Goal: Ask a question

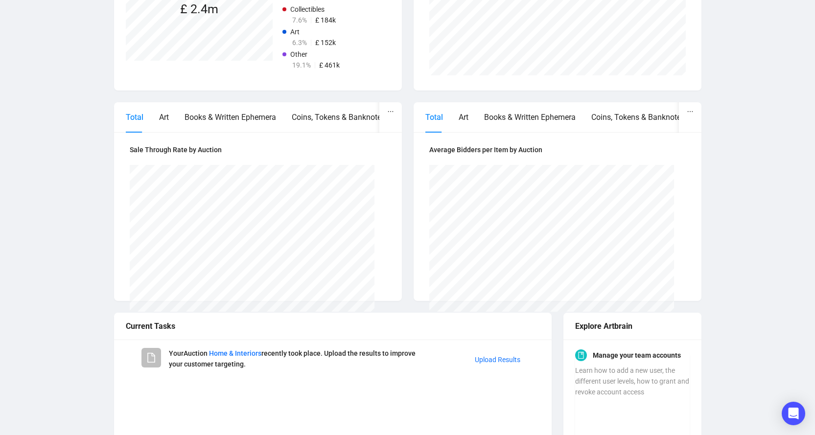
scroll to position [384, 0]
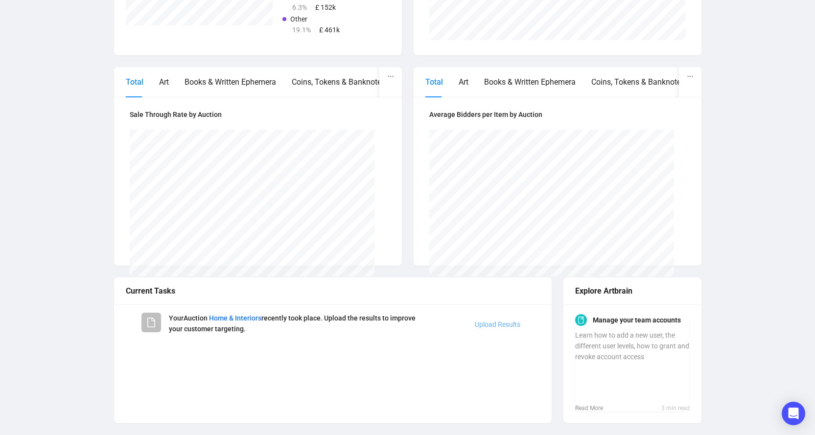
click at [493, 323] on link "Upload Results" at bounding box center [498, 325] width 46 height 8
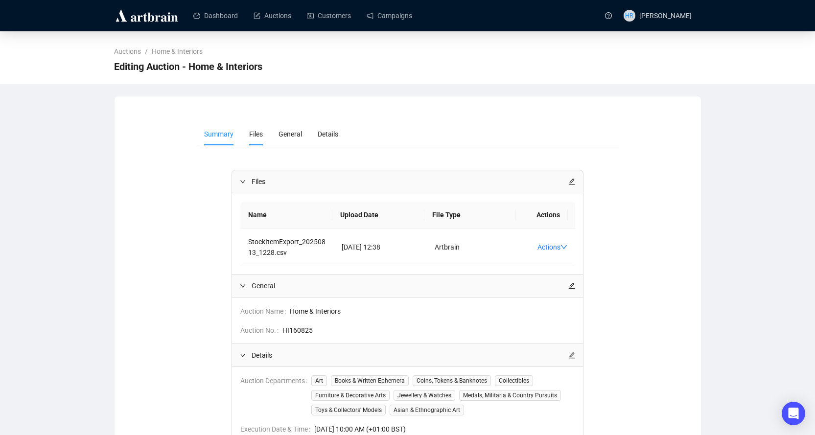
click at [261, 138] on span "Files" at bounding box center [256, 134] width 14 height 8
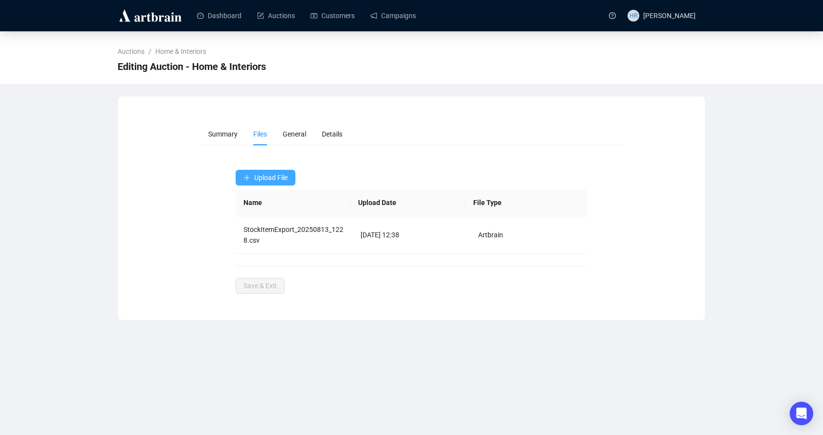
click at [270, 184] on button "Upload File" at bounding box center [266, 178] width 60 height 16
click at [262, 213] on span "Results & Bids" at bounding box center [265, 217] width 45 height 11
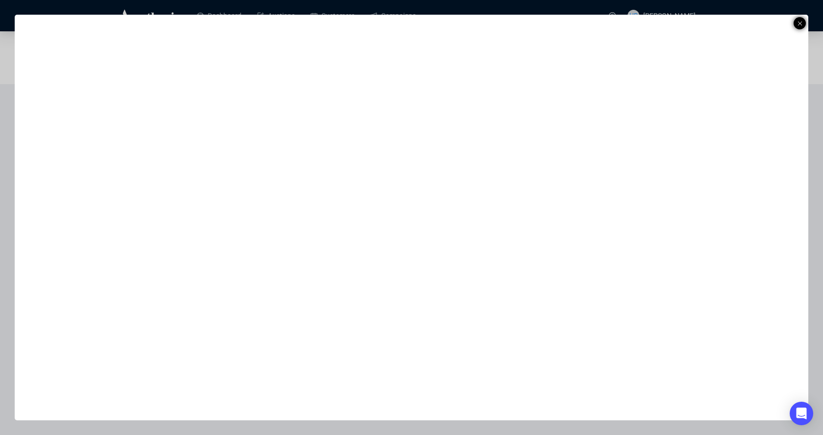
click at [797, 22] on icon at bounding box center [799, 24] width 5 height 12
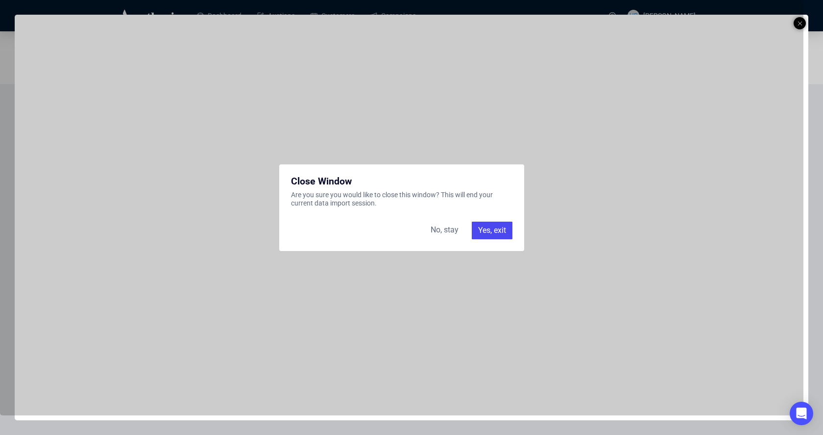
click at [496, 231] on div "Yes, exit" at bounding box center [492, 231] width 41 height 18
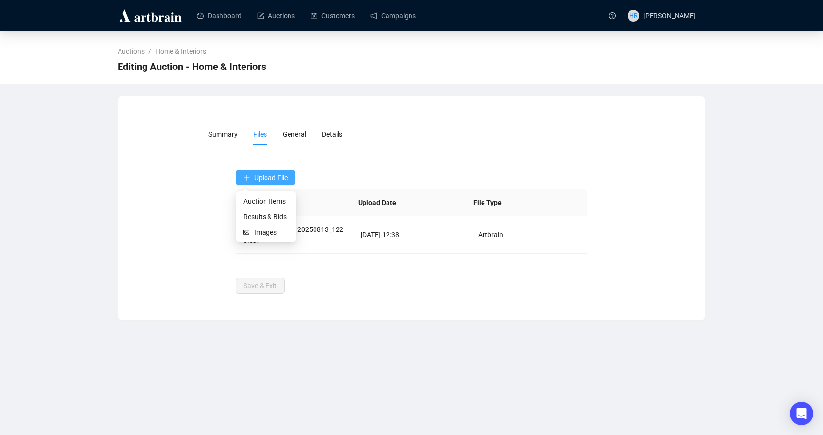
click at [244, 177] on icon "plus" at bounding box center [246, 177] width 7 height 7
click at [248, 214] on span "Results & Bids" at bounding box center [265, 217] width 45 height 11
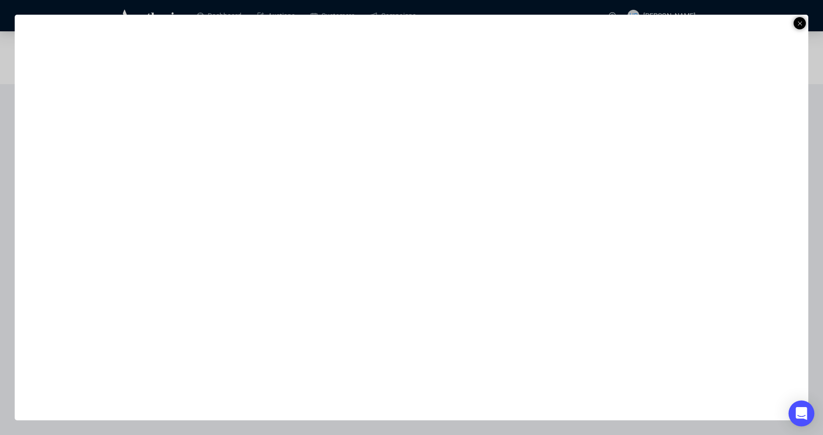
click at [799, 414] on icon "Open Intercom Messenger" at bounding box center [800, 413] width 11 height 13
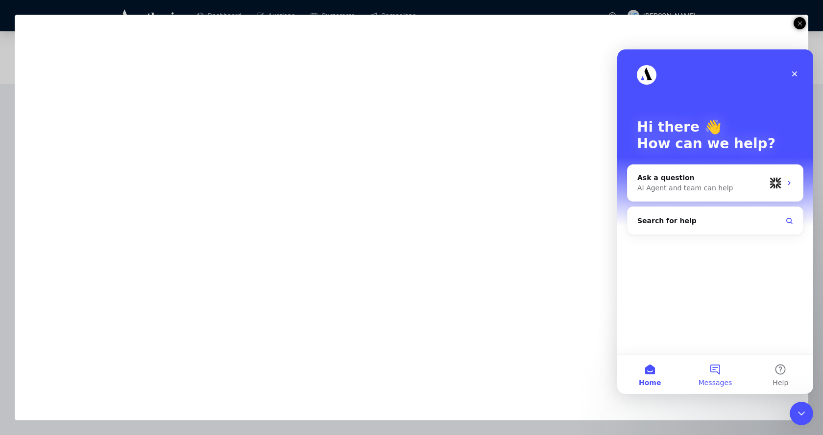
click at [724, 371] on button "Messages" at bounding box center [714, 374] width 65 height 39
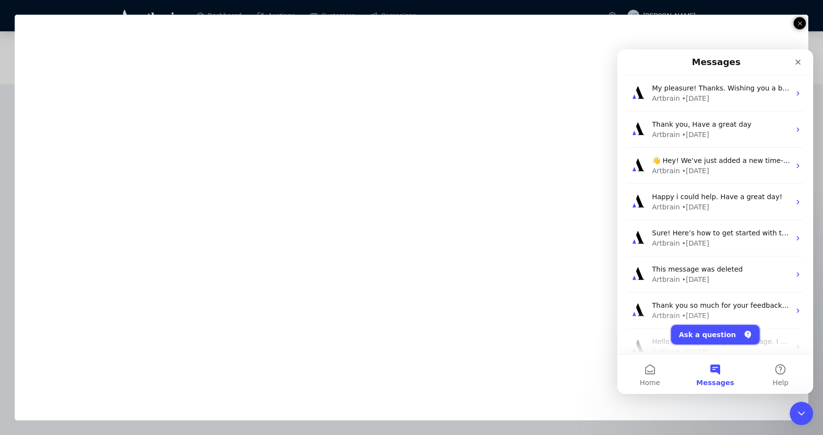
click at [708, 334] on button "Ask a question" at bounding box center [715, 335] width 89 height 20
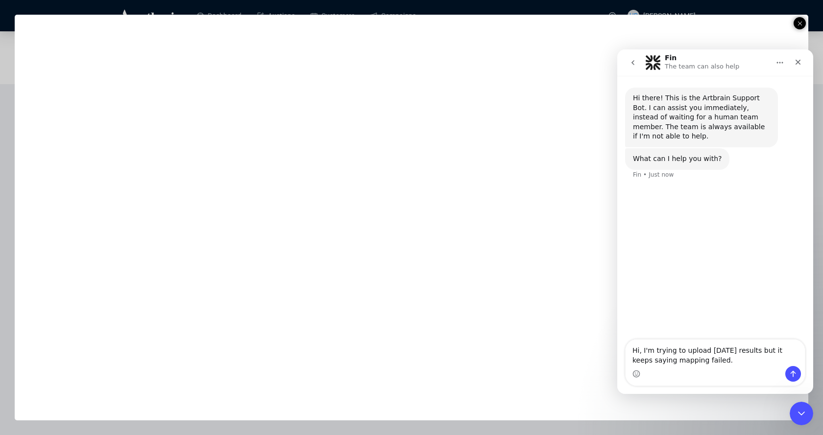
type textarea "Hi, I'm trying to upload [DATE] results but it keeps saying mapping failed."
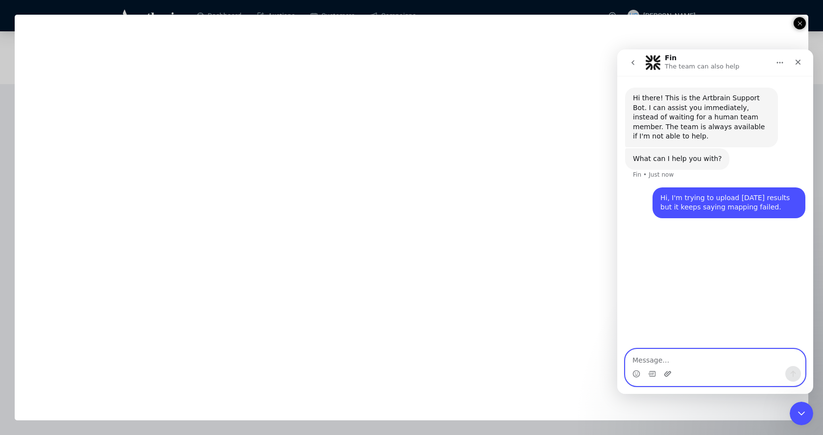
click at [666, 375] on icon "Upload attachment" at bounding box center [667, 374] width 8 height 8
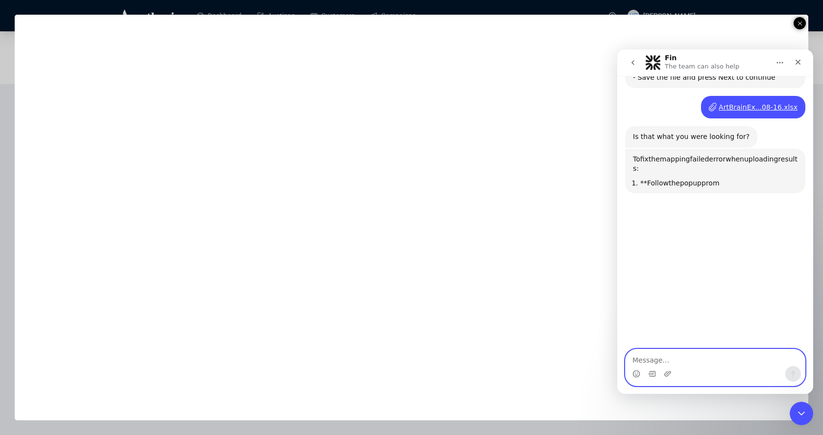
scroll to position [249, 0]
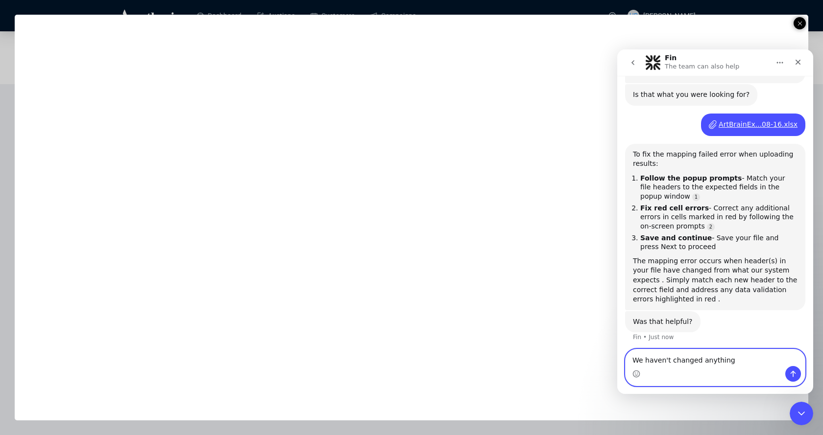
type textarea "We haven't changed anything."
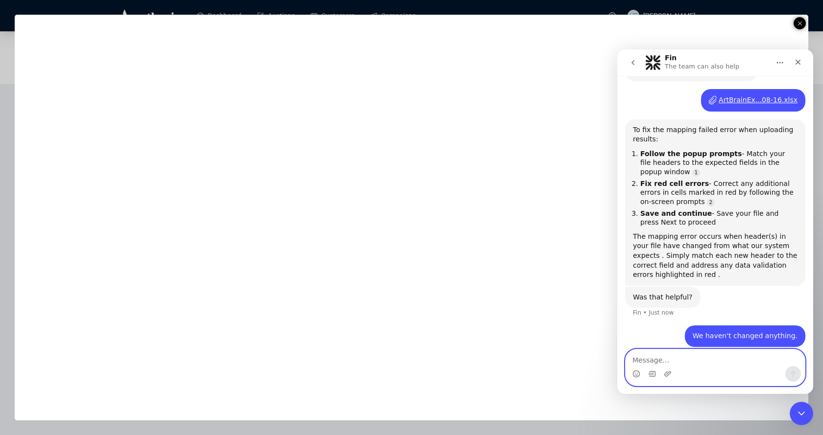
scroll to position [303, 0]
